Goal: Task Accomplishment & Management: Manage account settings

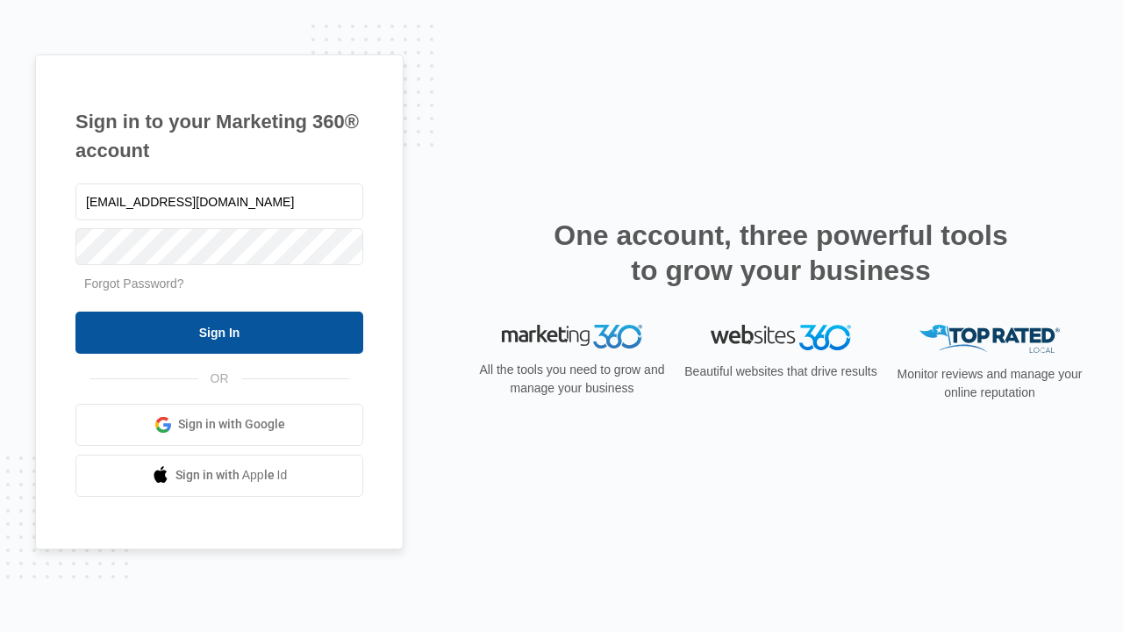
click at [219, 332] on input "Sign In" at bounding box center [219, 333] width 288 height 42
